Goal: Find specific page/section: Find specific page/section

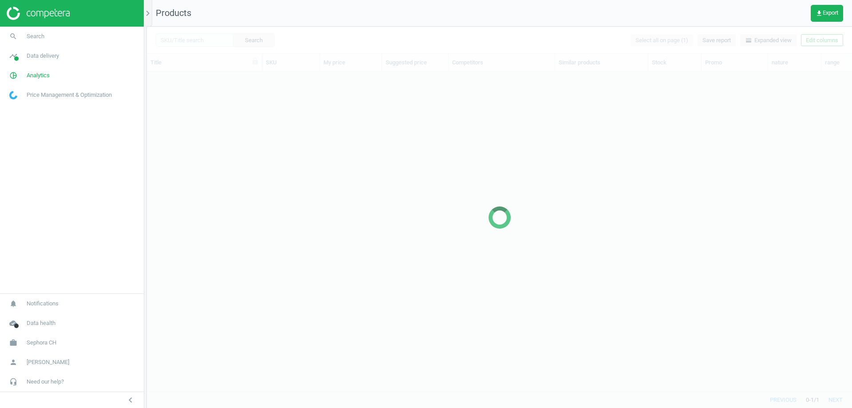
scroll to position [306, 699]
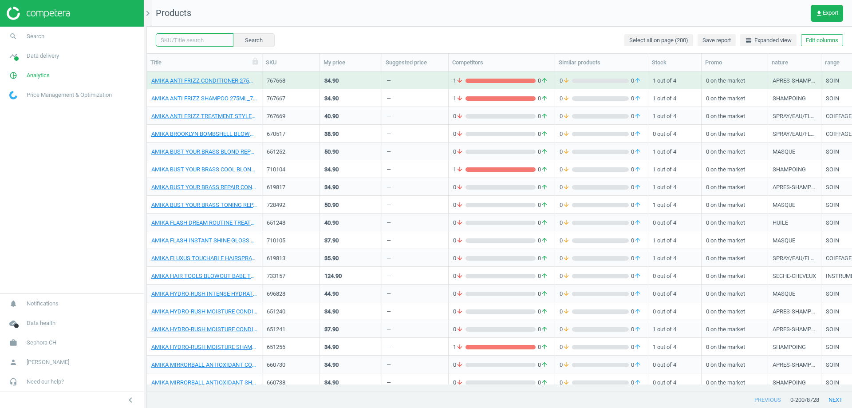
click at [214, 41] on input "text" at bounding box center [195, 39] width 78 height 13
paste input "466182"
type input "466182"
click at [235, 40] on button "Search" at bounding box center [254, 39] width 42 height 13
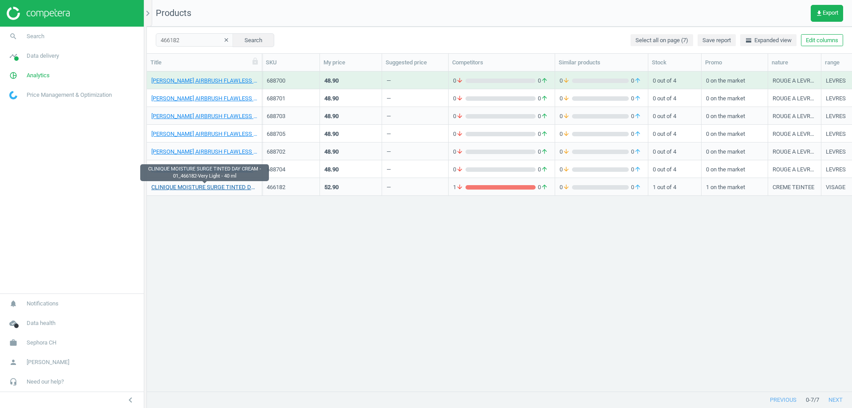
click at [207, 190] on link "CLINIQUE MOISTURE SURGE TINTED DAY CREAM - 01_466182-Very Light - 40 ml" at bounding box center [204, 187] width 106 height 8
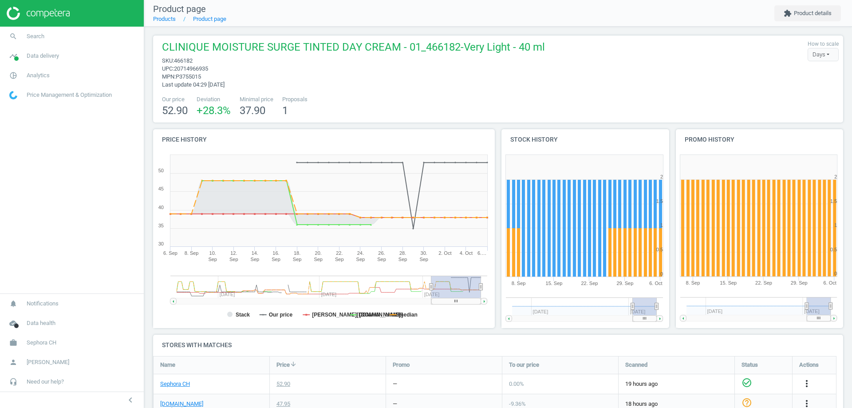
click at [201, 67] on span "20714966935" at bounding box center [191, 68] width 34 height 7
copy span "20714966935"
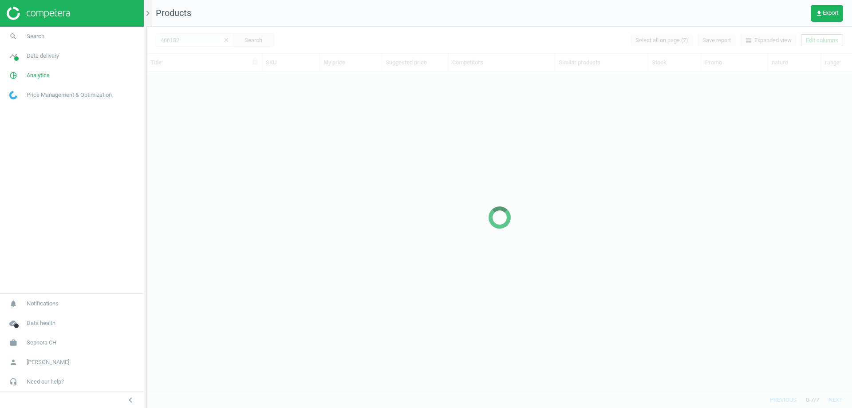
scroll to position [306, 699]
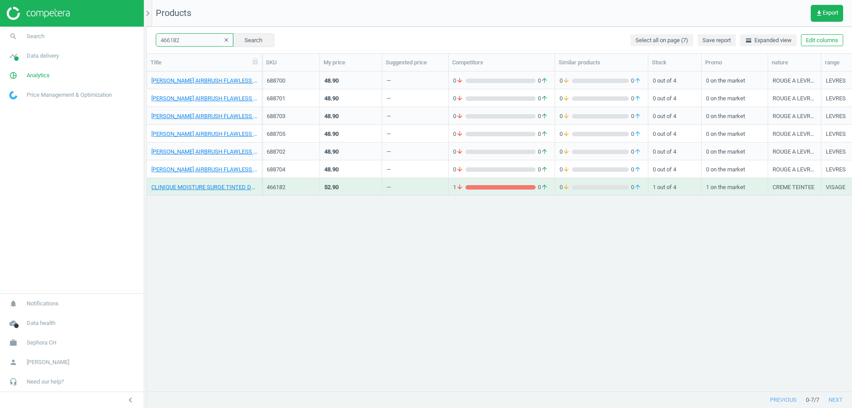
click at [178, 40] on input "466182" at bounding box center [195, 39] width 78 height 13
paste input "5"
type input "466185"
click at [246, 40] on button "Search" at bounding box center [254, 39] width 42 height 13
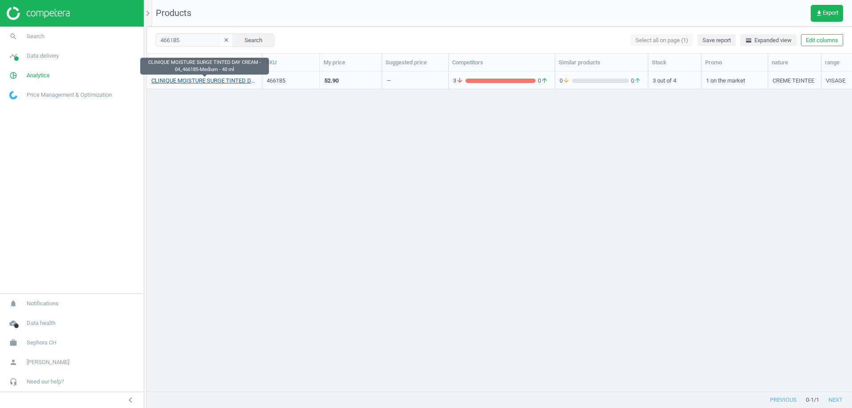
click at [227, 83] on link "CLINIQUE MOISTURE SURGE TINTED DAY CREAM - 04_466185-Medium - 40 ml" at bounding box center [204, 81] width 106 height 8
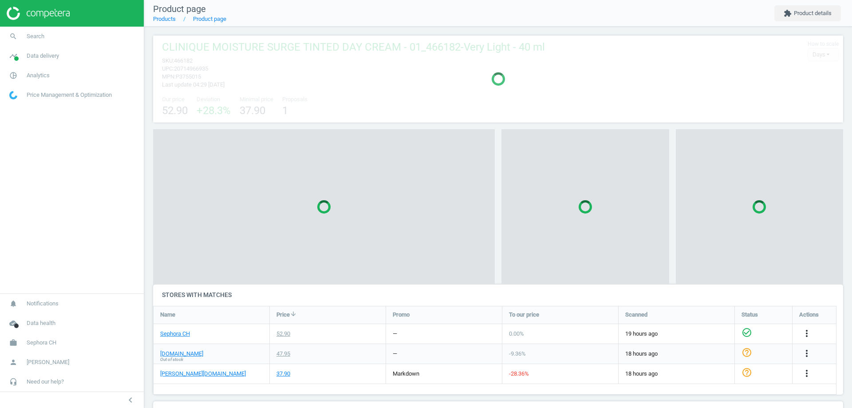
scroll to position [78, 697]
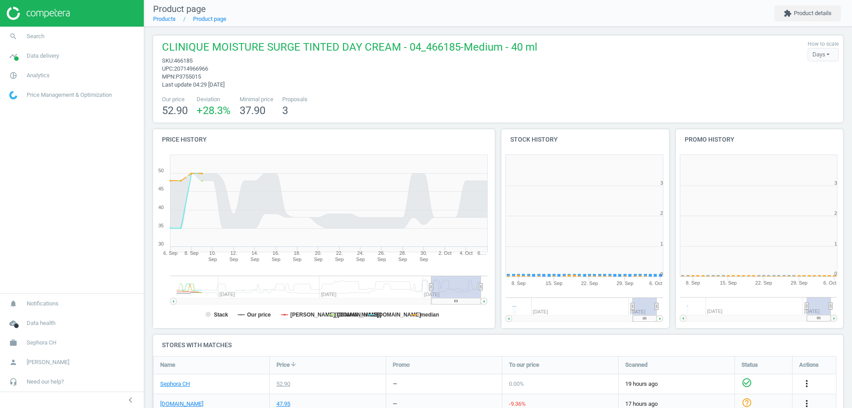
click at [200, 74] on span "P3755015" at bounding box center [188, 76] width 25 height 7
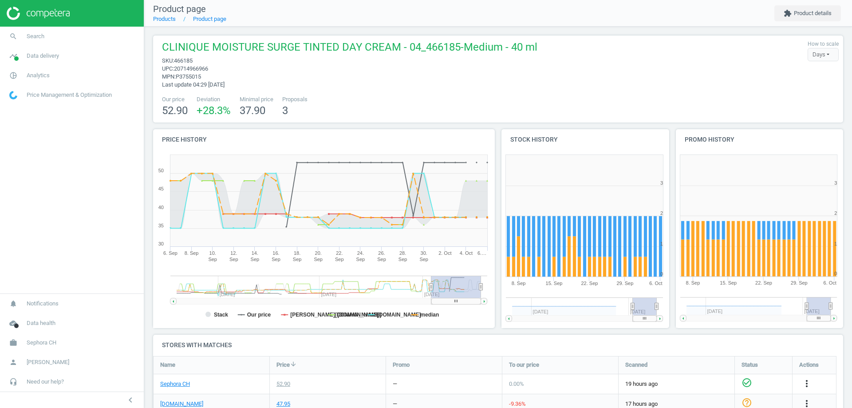
click at [204, 67] on span "20714966966" at bounding box center [191, 68] width 34 height 7
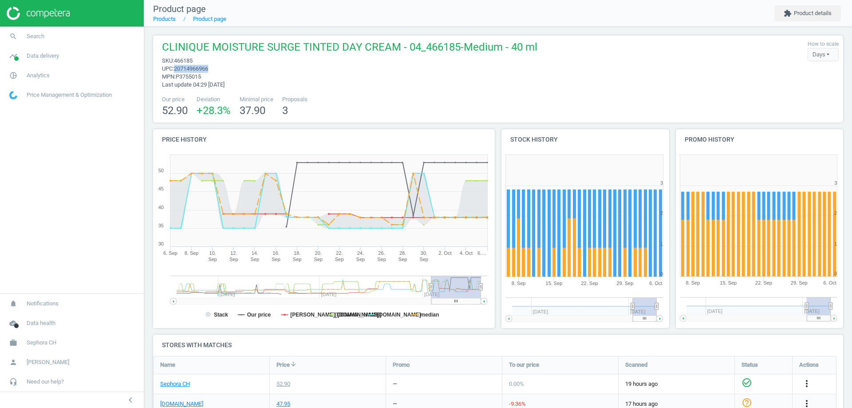
copy span "20714966966"
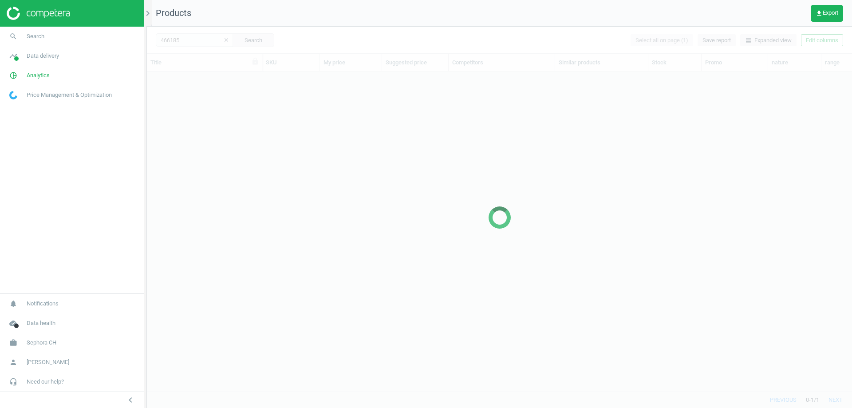
scroll to position [306, 699]
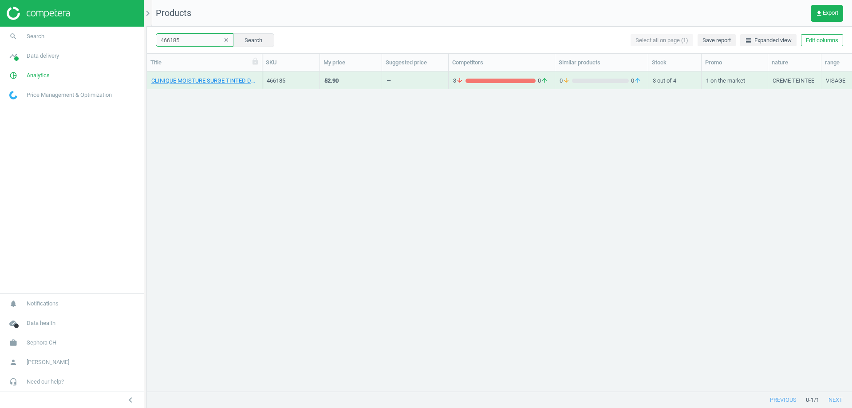
click at [178, 40] on input "466185" at bounding box center [195, 39] width 78 height 13
paste input "3"
type input "466183"
click at [255, 40] on button "Search" at bounding box center [254, 39] width 42 height 13
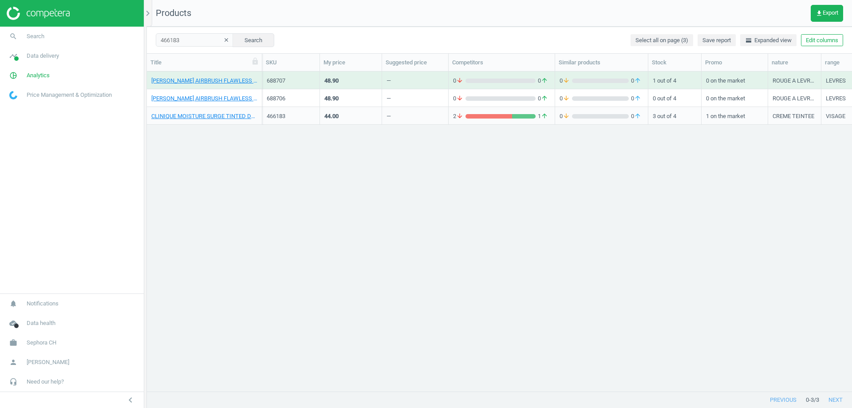
click at [220, 121] on div "CLINIQUE MOISTURE SURGE TINTED DAY CREAM - 02_466183-15 ml" at bounding box center [204, 117] width 106 height 11
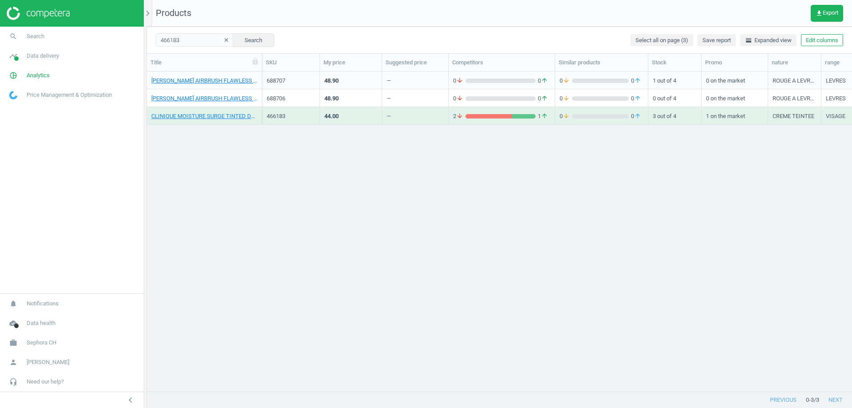
click at [223, 120] on div "CLINIQUE MOISTURE SURGE TINTED DAY CREAM - 02_466183-15 ml" at bounding box center [204, 117] width 106 height 11
click at [223, 120] on link "CLINIQUE MOISTURE SURGE TINTED DAY CREAM - 02_466183-15 ml" at bounding box center [204, 116] width 106 height 8
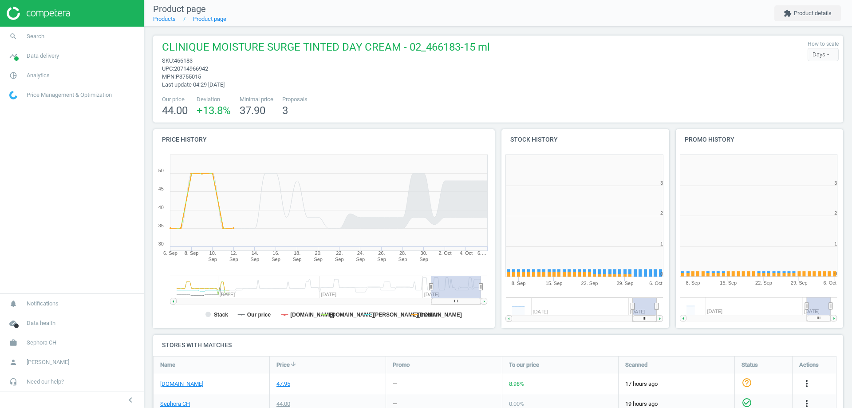
scroll to position [191, 180]
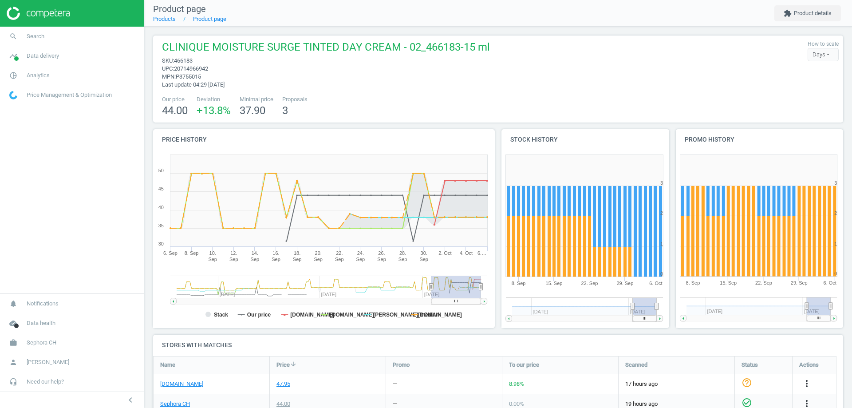
click at [203, 67] on span "20714966942" at bounding box center [191, 68] width 34 height 7
copy span "20714966942"
click at [165, 19] on link "Products" at bounding box center [164, 19] width 23 height 7
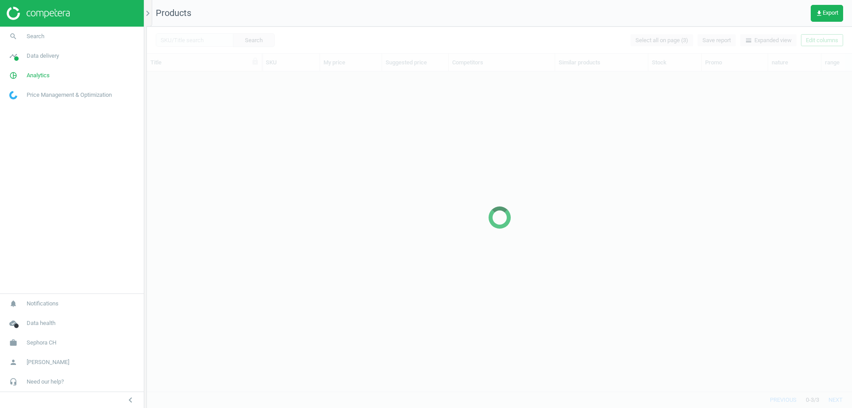
scroll to position [306, 699]
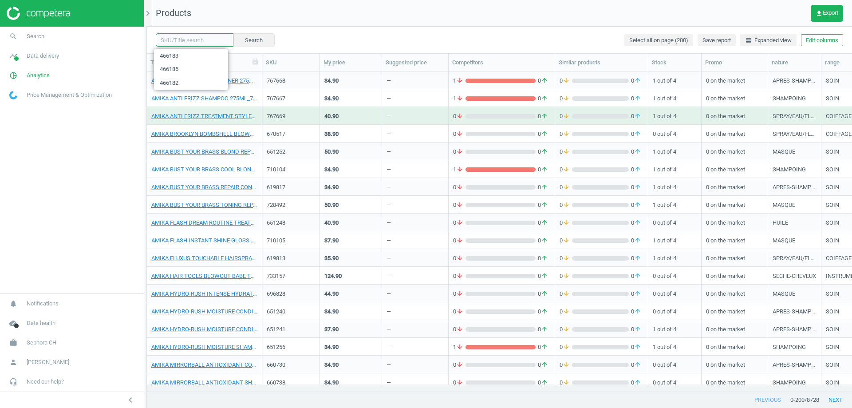
click at [194, 44] on input "text" at bounding box center [195, 39] width 78 height 13
paste input "512525"
type input "512525"
click at [238, 40] on button "Search" at bounding box center [254, 39] width 42 height 13
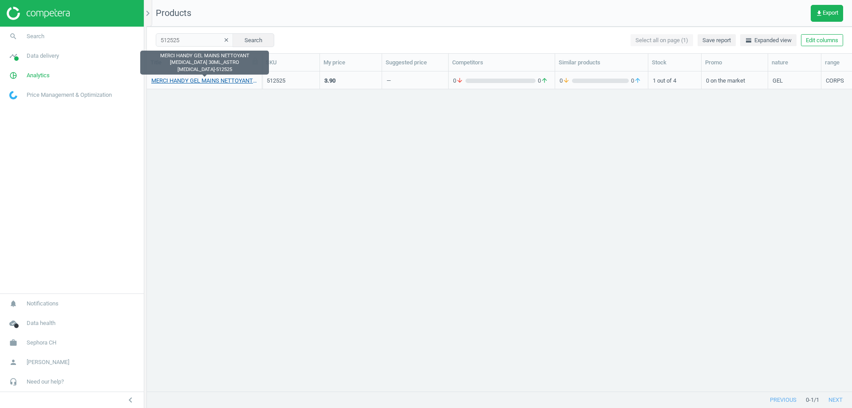
click at [230, 79] on link "MERCI HANDY GEL MAINS NETTOYANT [MEDICAL_DATA] 30ML_ASTRO [MEDICAL_DATA]-512525" at bounding box center [204, 81] width 106 height 8
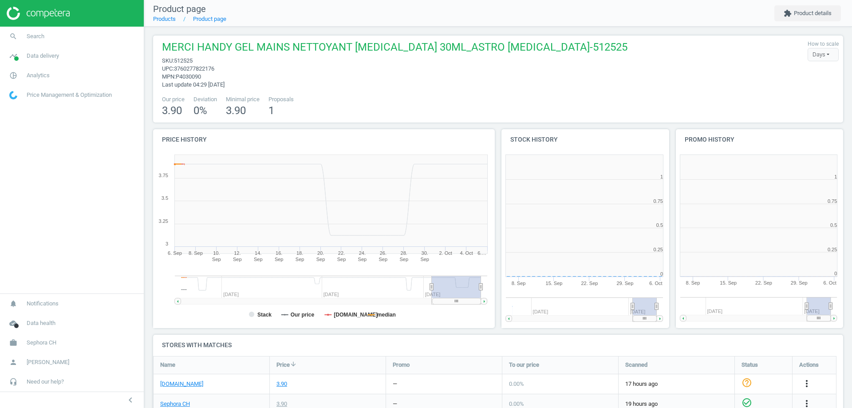
scroll to position [4, 4]
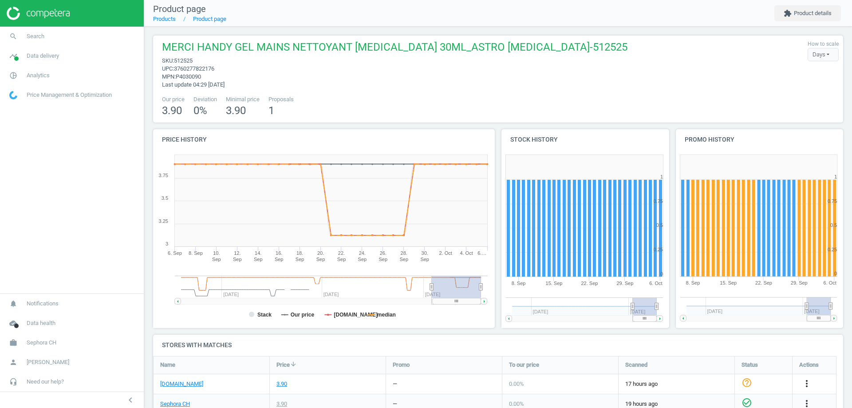
click at [210, 69] on span "3760277822176" at bounding box center [194, 68] width 40 height 7
copy span "3760277822176"
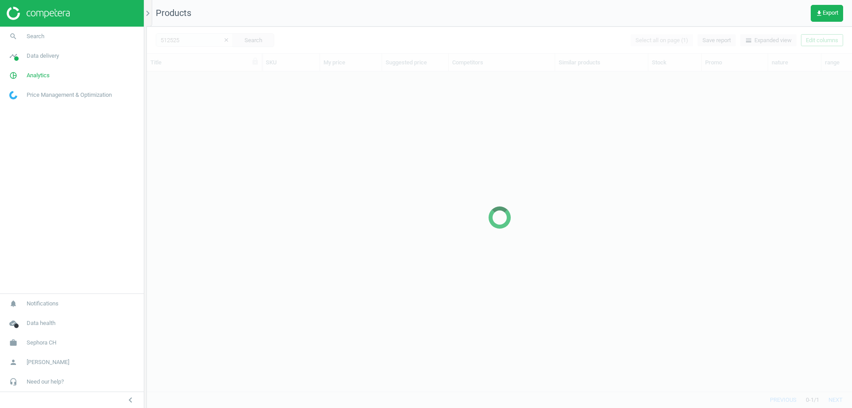
scroll to position [306, 699]
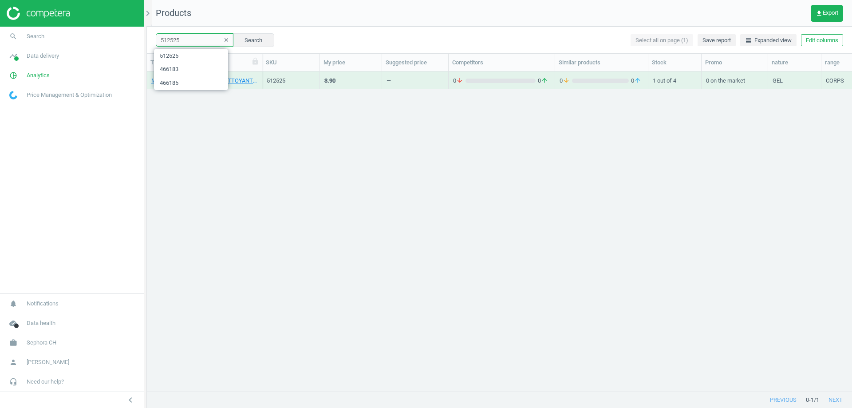
click at [178, 37] on input "512525" at bounding box center [195, 39] width 78 height 13
paste input "6"
type input "512526"
click at [248, 37] on button "Search" at bounding box center [254, 39] width 42 height 13
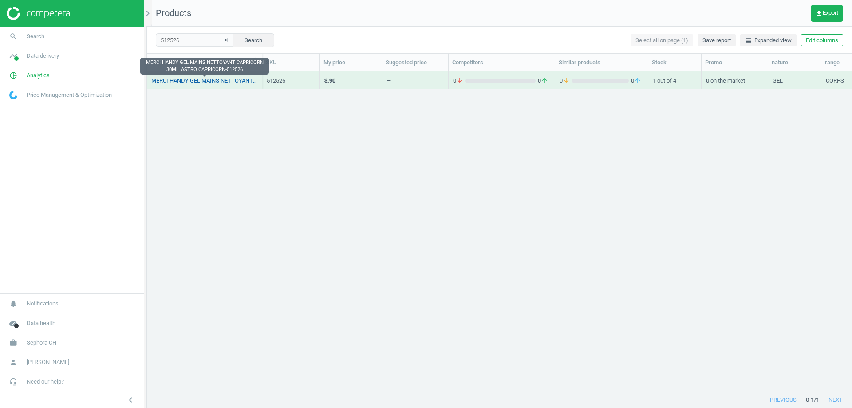
click at [209, 79] on link "MERCI HANDY GEL MAINS NETTOYANT CAPRICORN 30ML_ASTRO CAPRICORN-512526" at bounding box center [204, 81] width 106 height 8
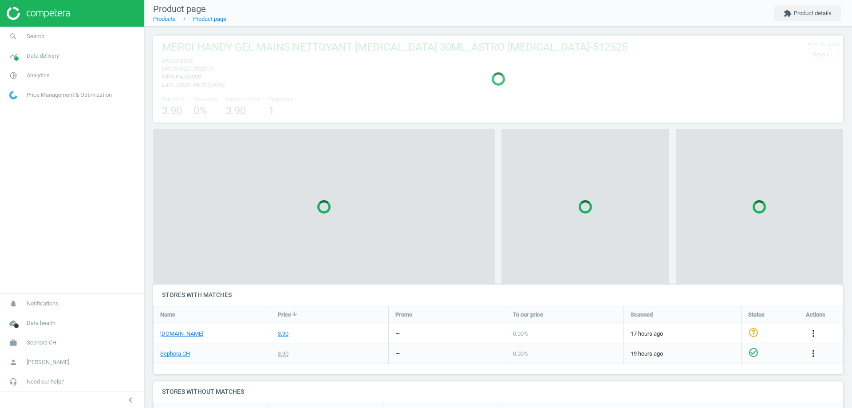
scroll to position [96, 697]
